Goal: Task Accomplishment & Management: Manage account settings

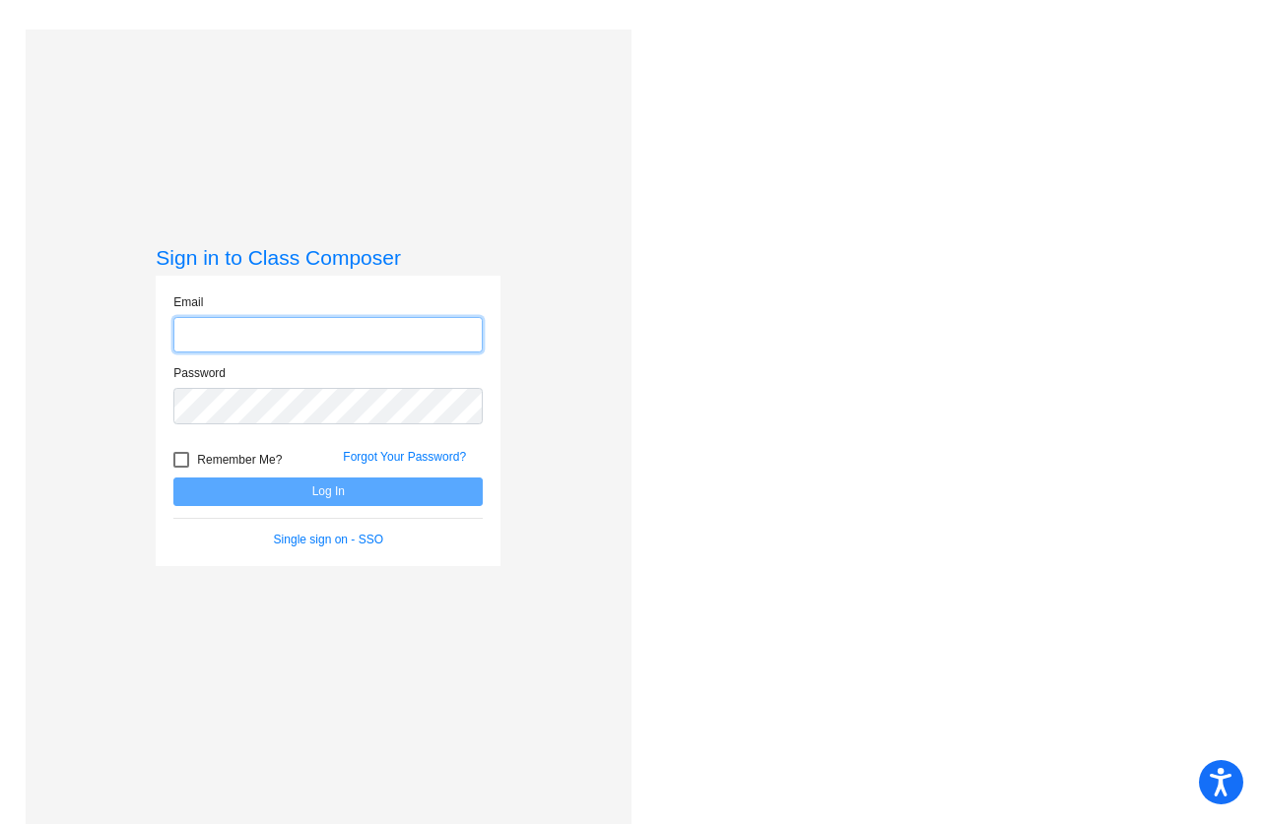
type input "[EMAIL_ADDRESS][DOMAIN_NAME]"
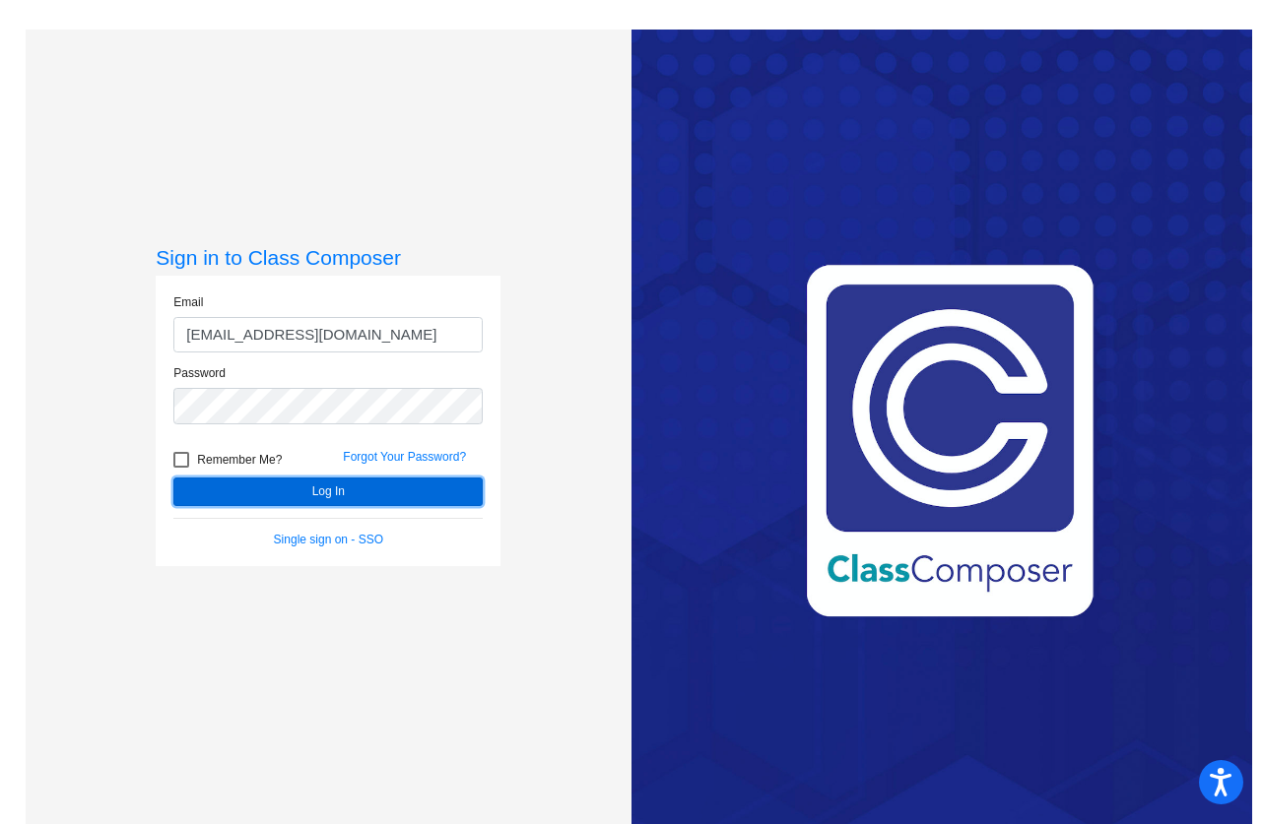
click at [404, 496] on button "Log In" at bounding box center [327, 492] width 309 height 29
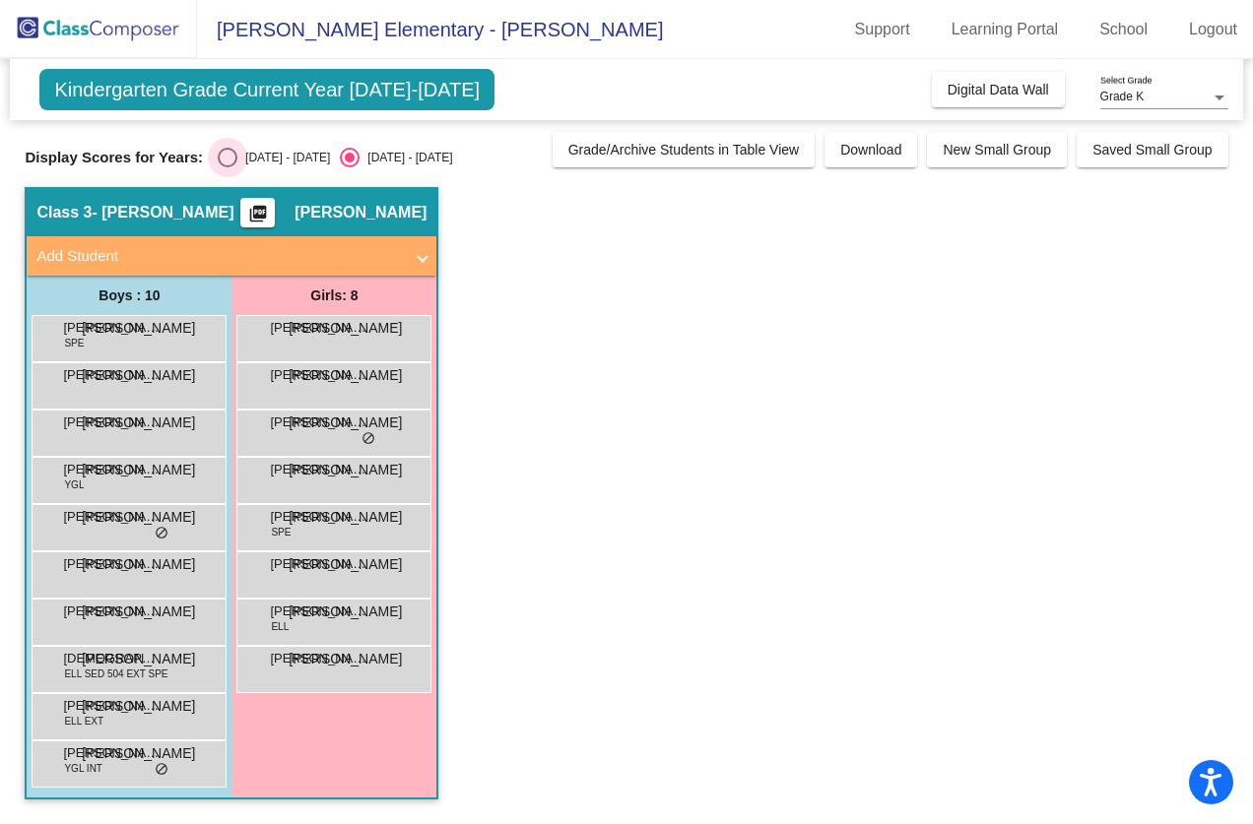
click at [224, 163] on div "Select an option" at bounding box center [228, 158] width 20 height 20
click at [227, 167] on input "[DATE] - [DATE]" at bounding box center [227, 167] width 1 height 1
radio input "true"
